Goal: Navigation & Orientation: Find specific page/section

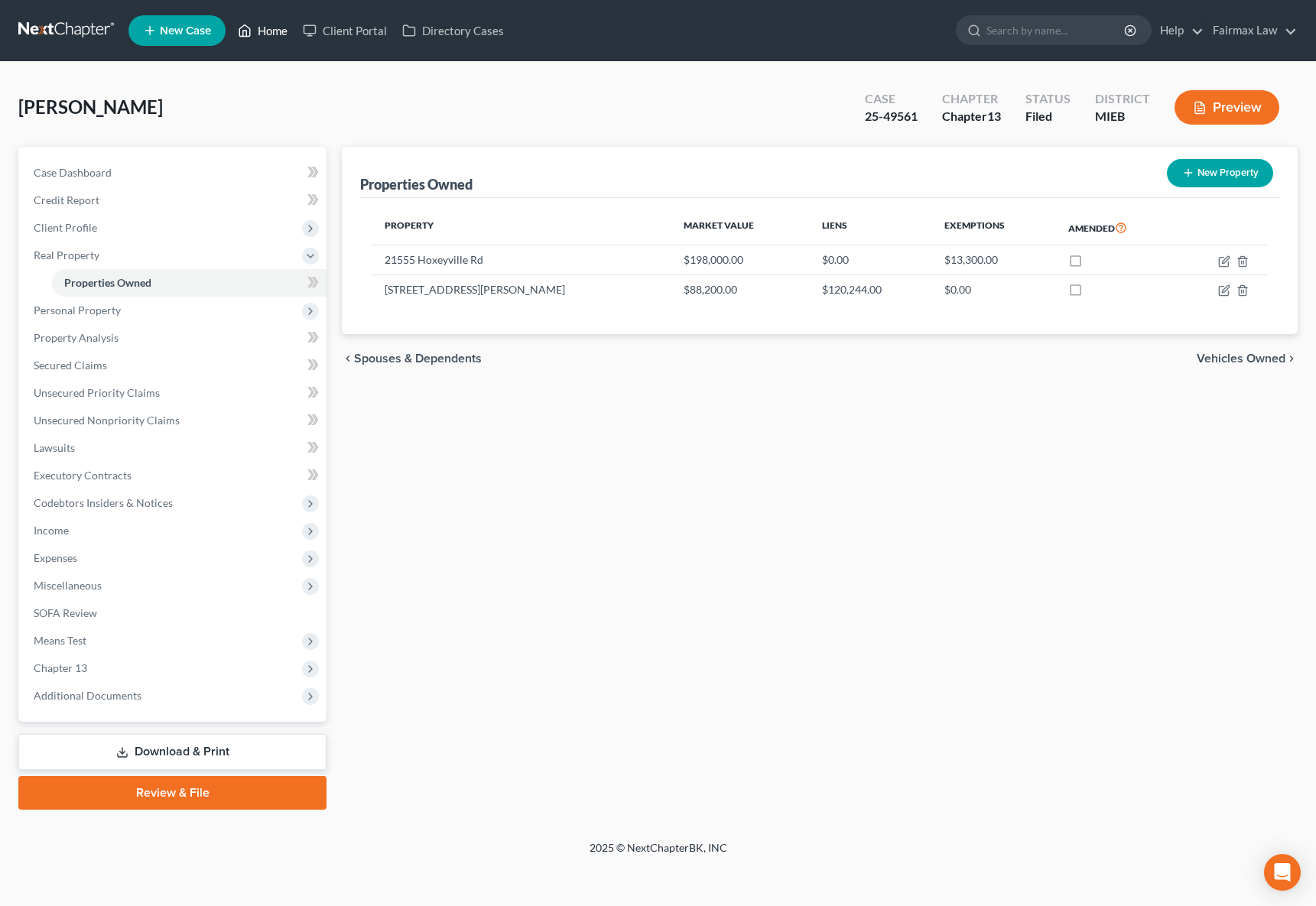
click at [272, 35] on link "Home" at bounding box center [262, 30] width 65 height 27
click at [269, 35] on link "Home" at bounding box center [262, 30] width 65 height 27
click at [271, 28] on link "Home" at bounding box center [262, 30] width 65 height 27
